Goal: Information Seeking & Learning: Learn about a topic

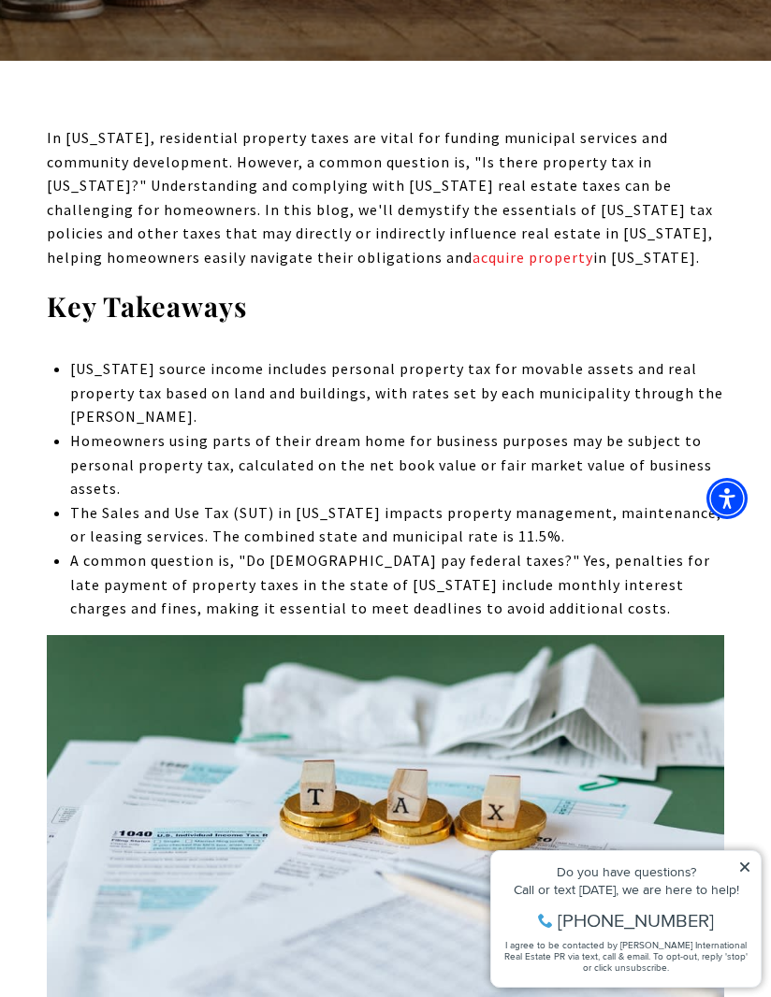
click at [575, 477] on li "Homeowners using parts of their dream home for business purposes may be subject…" at bounding box center [397, 465] width 654 height 72
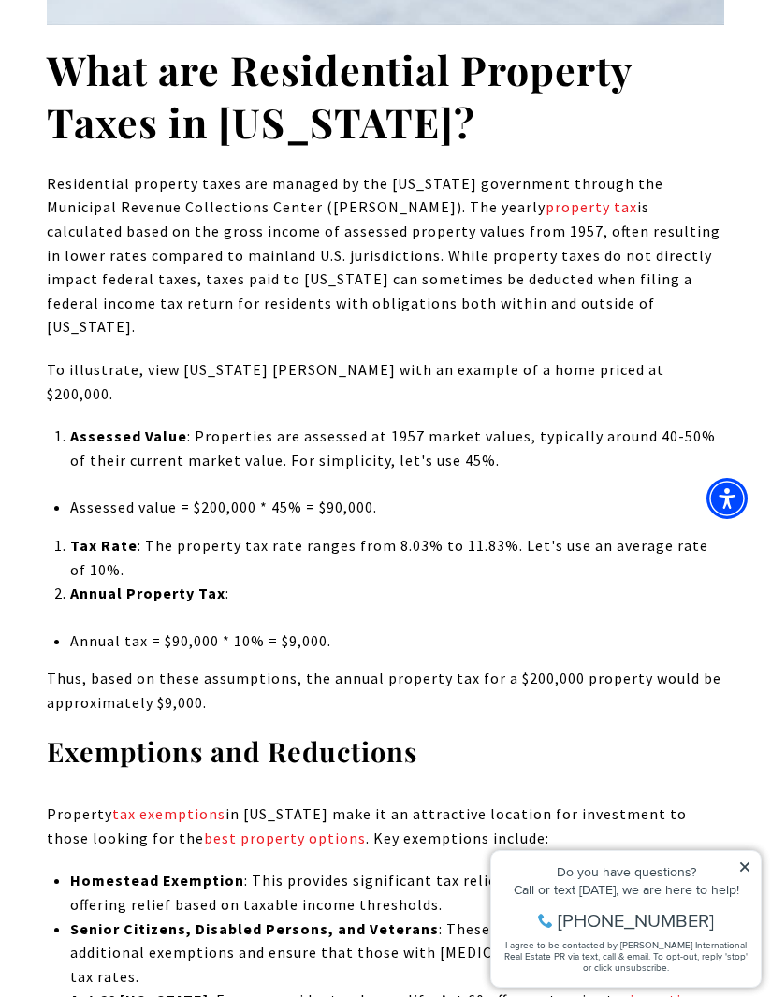
scroll to position [1750, 0]
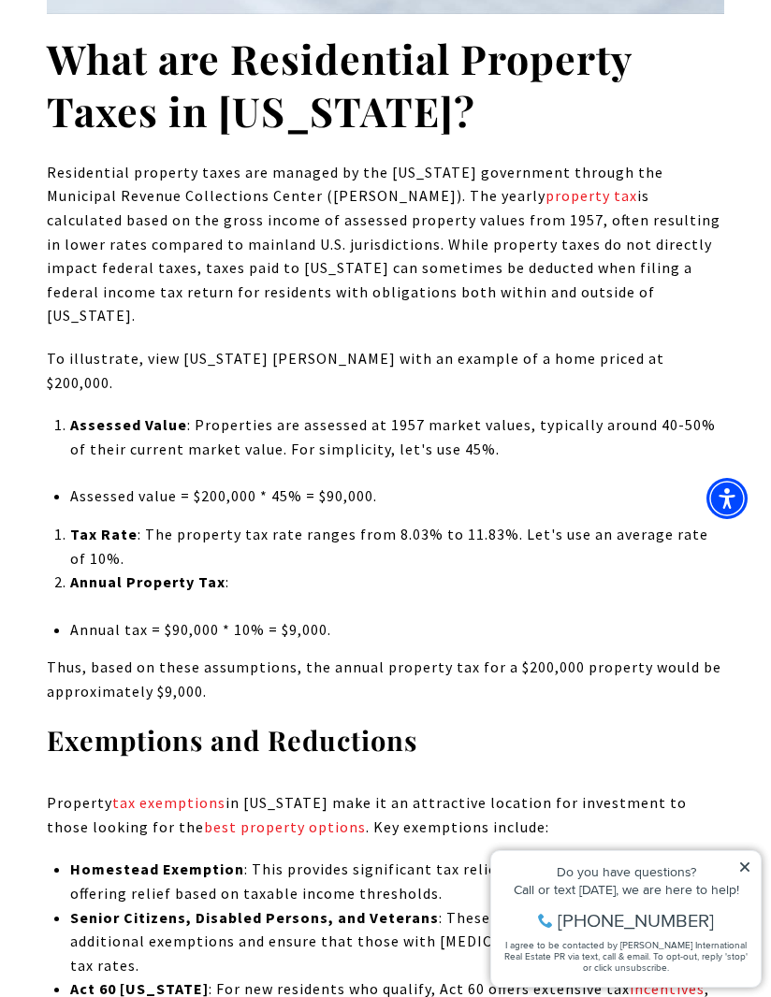
click at [406, 414] on p "Assessed Value : Properties are assessed at 1957 market values, typically aroun…" at bounding box center [397, 438] width 654 height 48
click at [476, 414] on p "Assessed Value : Properties are assessed at 1957 market values, typically aroun…" at bounding box center [397, 438] width 654 height 48
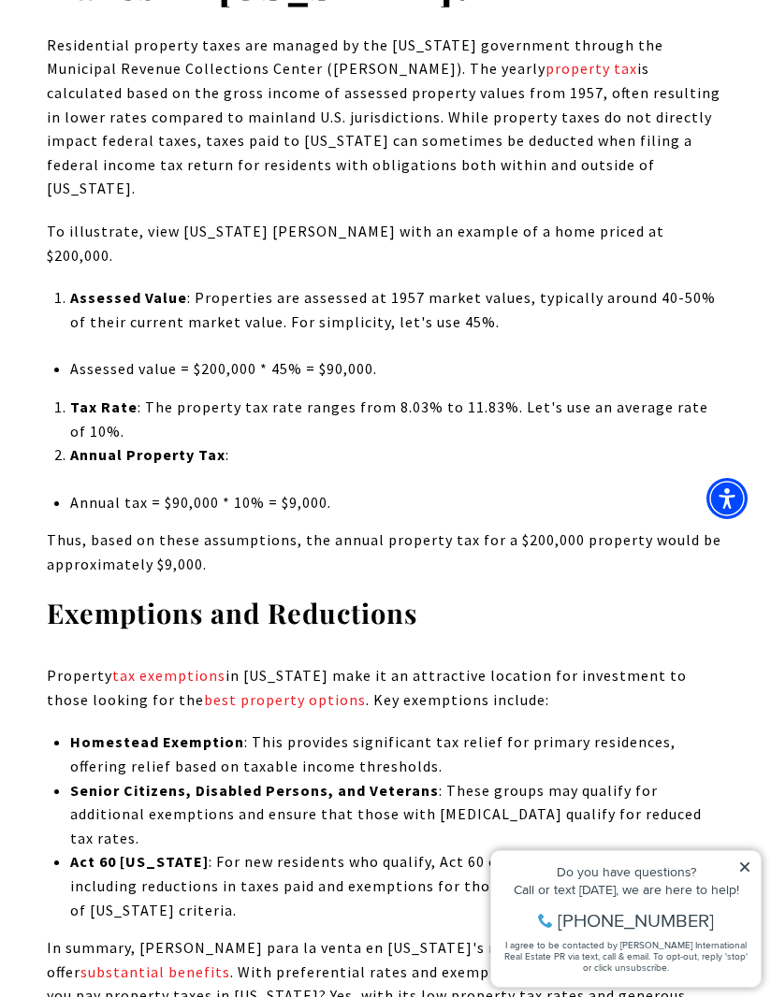
scroll to position [1886, 0]
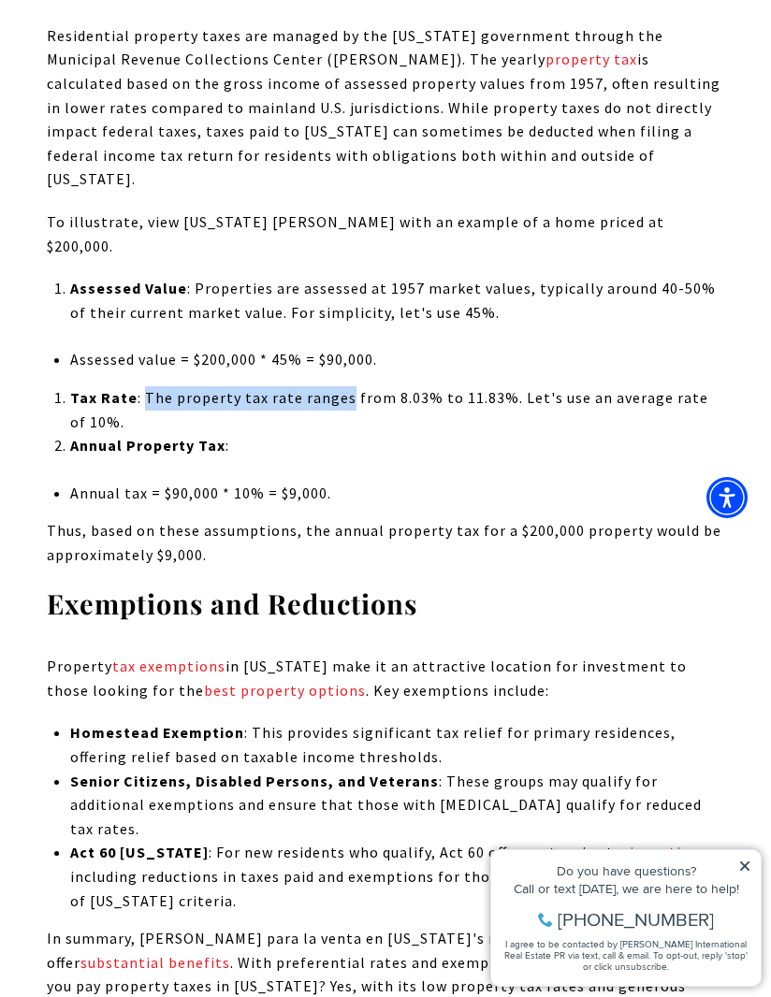
click at [401, 387] on p "Tax Rate : The property tax rate ranges from 8.03% to 11.83%. Let's use an aver…" at bounding box center [397, 411] width 654 height 48
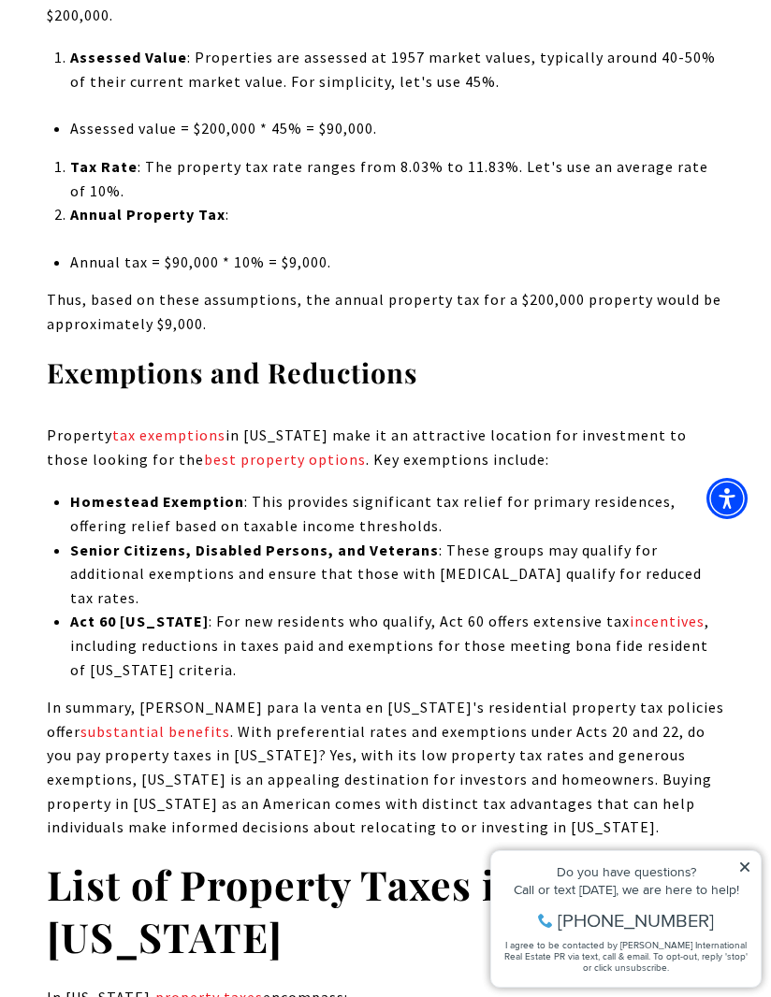
scroll to position [2220, 0]
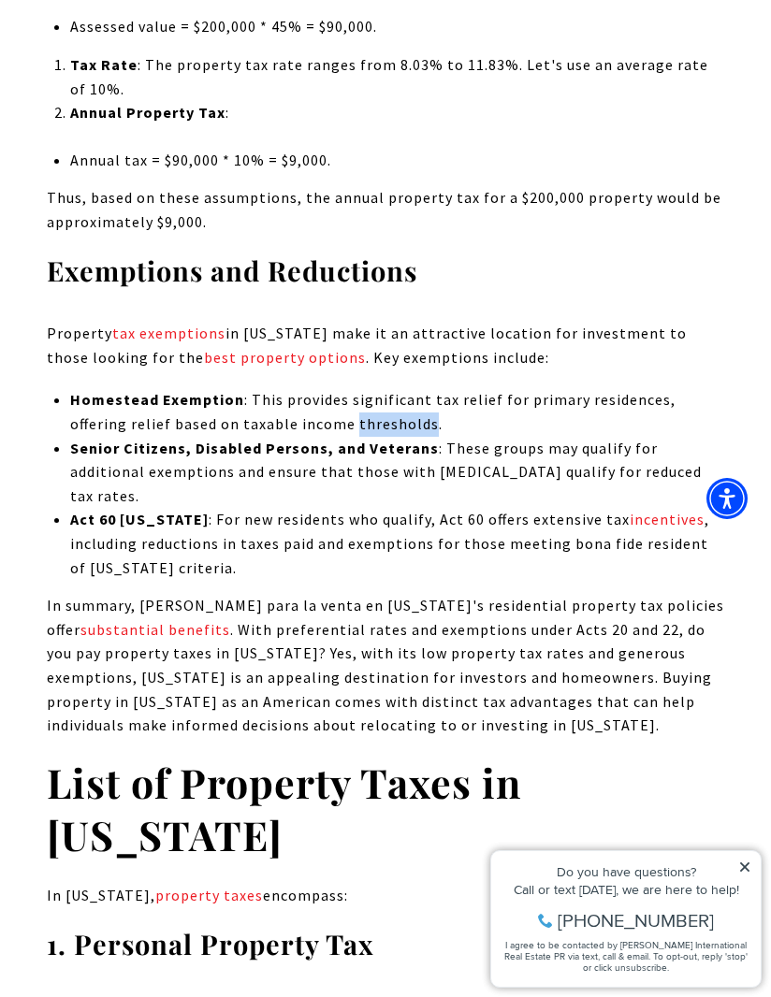
click at [347, 437] on li "Senior Citizens, Disabled Persons, and Veterans : These groups may qualify for …" at bounding box center [397, 473] width 654 height 72
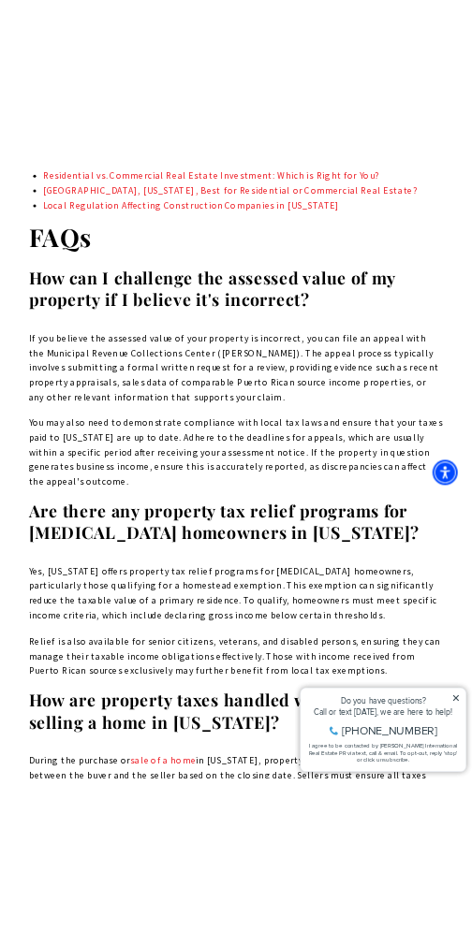
scroll to position [27071, 0]
